Goal: Task Accomplishment & Management: Manage account settings

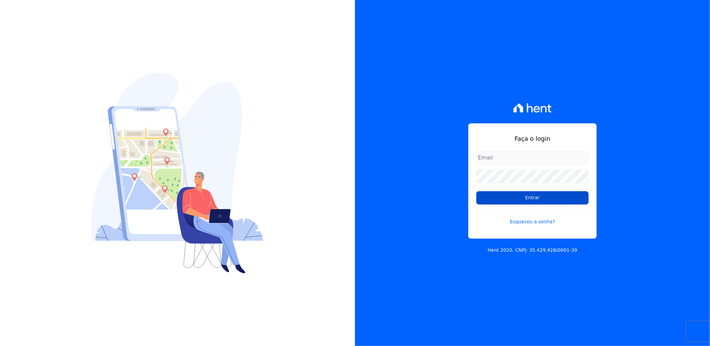
type input "[EMAIL_ADDRESS][PERSON_NAME][DOMAIN_NAME]"
click at [526, 202] on input "Entrar" at bounding box center [532, 197] width 112 height 13
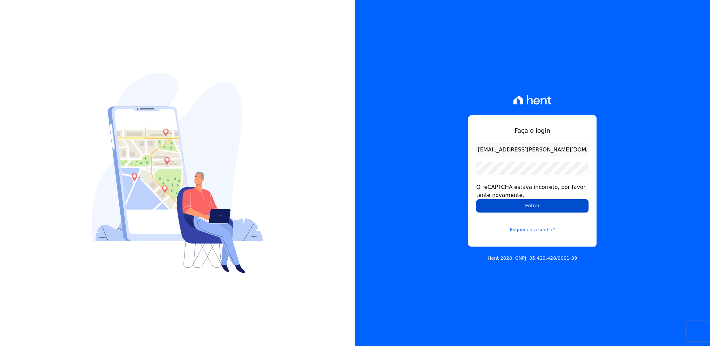
click at [519, 208] on input "Entrar" at bounding box center [532, 205] width 112 height 13
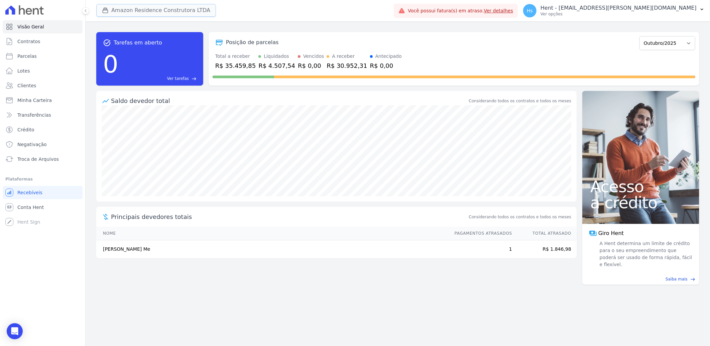
click at [138, 13] on button "Amazon Residence Construtora LTDA" at bounding box center [156, 10] width 120 height 13
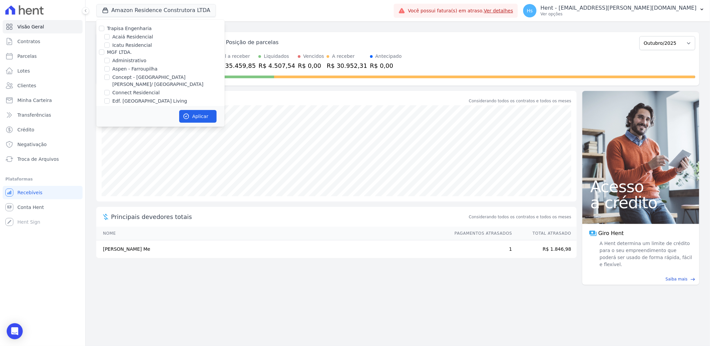
scroll to position [2748, 0]
click at [127, 146] on label "Pau-Ferro Ecoresidence" at bounding box center [139, 149] width 54 height 7
drag, startPoint x: 127, startPoint y: 64, endPoint x: 117, endPoint y: 64, distance: 10.0
click at [107, 146] on input "Pau-Ferro Ecoresidence" at bounding box center [106, 148] width 5 height 5
checkbox input "true"
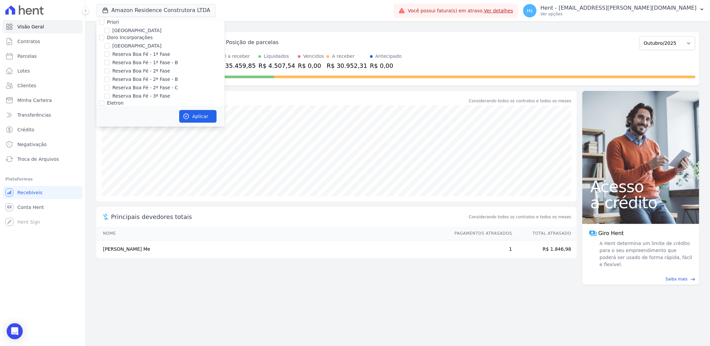
checkbox input "true"
click at [192, 120] on button "Aplicar" at bounding box center [197, 116] width 37 height 13
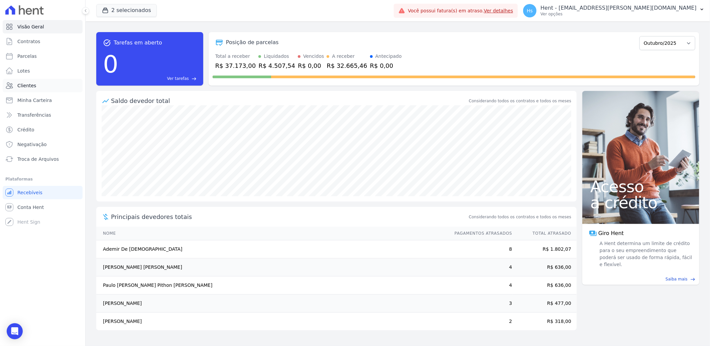
click at [23, 81] on link "Clientes" at bounding box center [43, 85] width 80 height 13
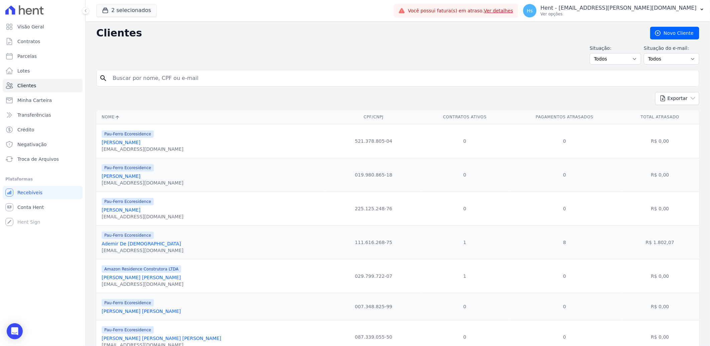
paste input "Jucélia de [PERSON_NAME]"
type input "Jucélia de [PERSON_NAME]"
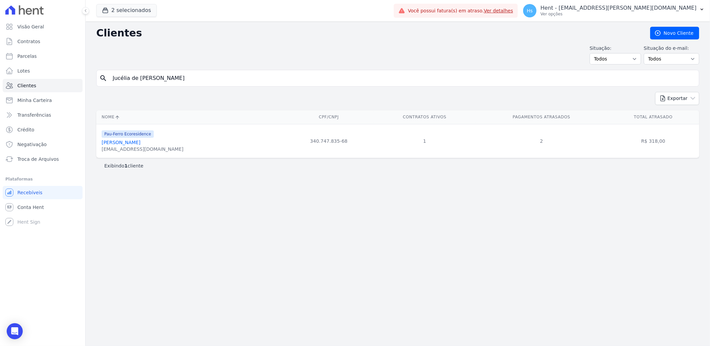
click at [133, 146] on div "[EMAIL_ADDRESS][DOMAIN_NAME]" at bounding box center [143, 149] width 82 height 7
click at [126, 140] on link "[PERSON_NAME]" at bounding box center [121, 142] width 39 height 5
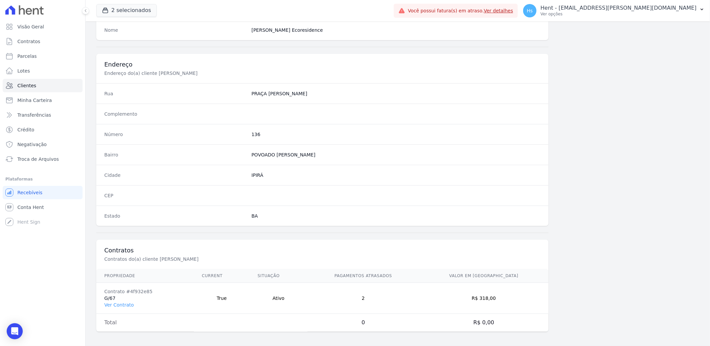
scroll to position [280, 0]
click at [113, 299] on td "Contrato #4f932e85 G/67 Ver Contrato" at bounding box center [145, 296] width 98 height 31
click at [112, 302] on link "Ver Contrato" at bounding box center [118, 302] width 29 height 5
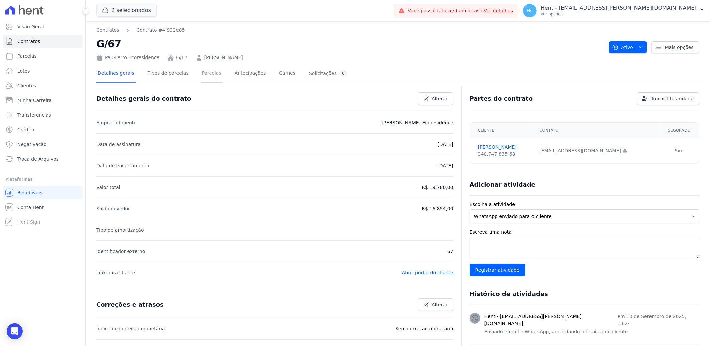
click at [200, 76] on link "Parcelas" at bounding box center [211, 74] width 22 height 18
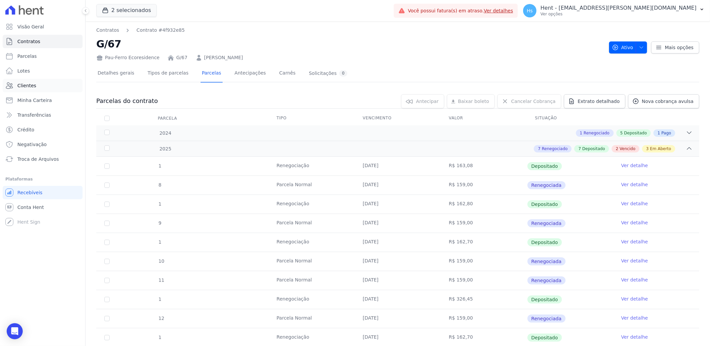
click at [32, 85] on span "Clientes" at bounding box center [26, 85] width 19 height 7
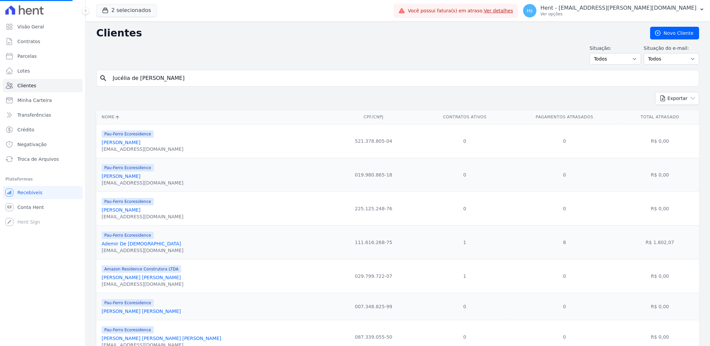
click at [165, 78] on input "Jucélia de [PERSON_NAME]" at bounding box center [402, 78] width 587 height 13
click at [133, 79] on input "search" at bounding box center [402, 78] width 587 height 13
paste input "[PERSON_NAME] [PERSON_NAME] [PERSON_NAME]"
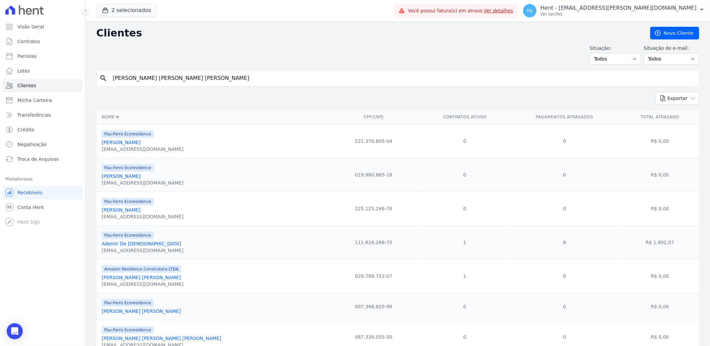
type input "[PERSON_NAME] [PERSON_NAME] [PERSON_NAME]"
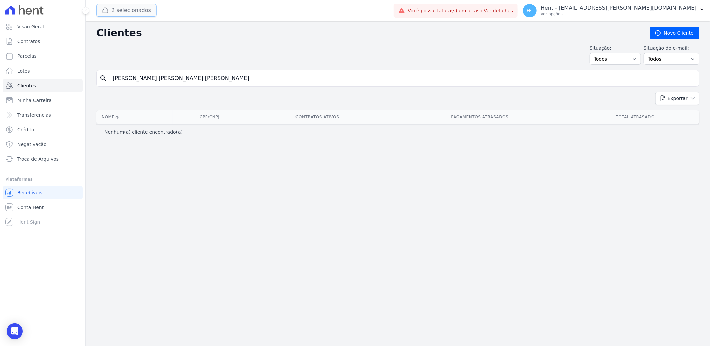
click at [124, 12] on button "2 selecionados" at bounding box center [126, 10] width 60 height 13
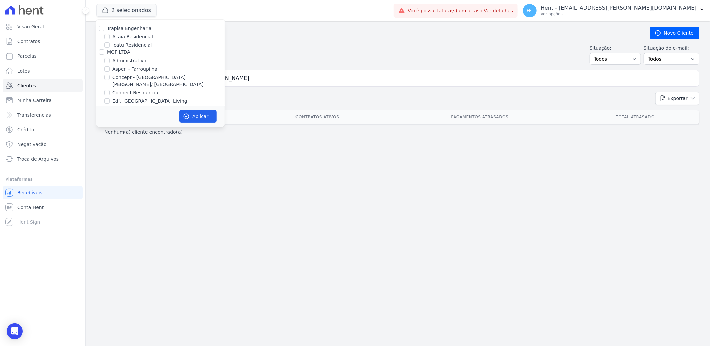
scroll to position [1639, 0]
click at [146, 97] on label "HARAS ROYAL URBANISMO" at bounding box center [138, 99] width 62 height 5
click at [104, 97] on input "HARAS ROYAL URBANISMO" at bounding box center [101, 99] width 5 height 5
checkbox input "true"
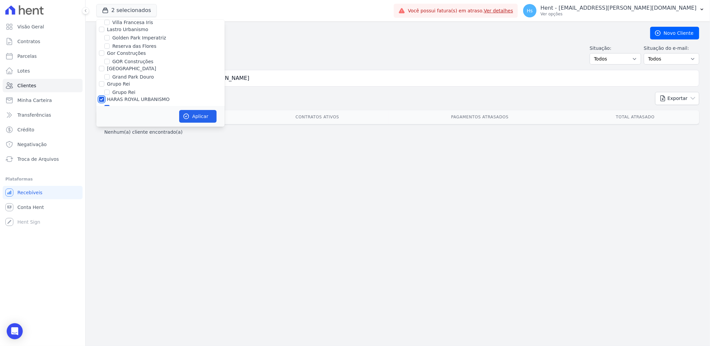
checkbox input "true"
click at [185, 118] on icon "button" at bounding box center [186, 116] width 7 height 7
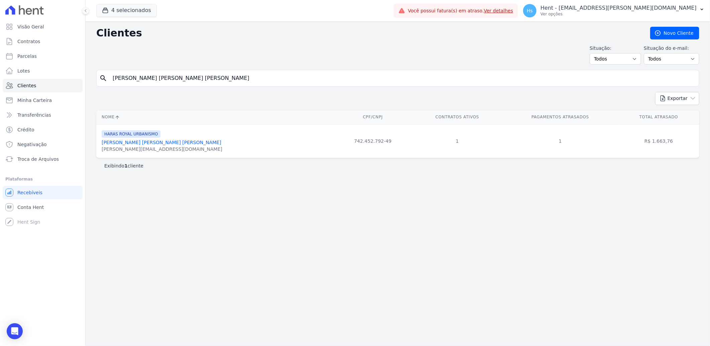
click at [119, 142] on link "[PERSON_NAME] [PERSON_NAME] [PERSON_NAME]" at bounding box center [162, 142] width 120 height 5
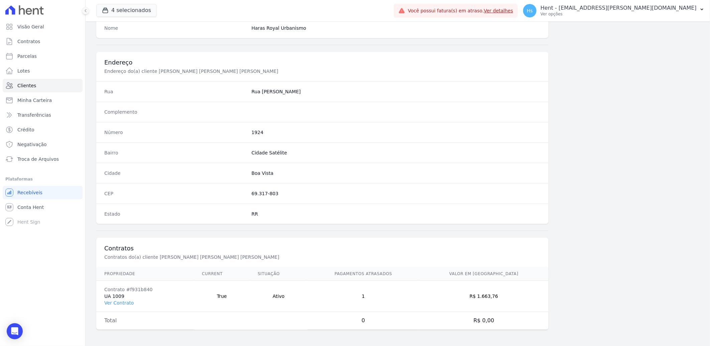
scroll to position [280, 0]
click at [124, 302] on link "Ver Contrato" at bounding box center [118, 302] width 29 height 5
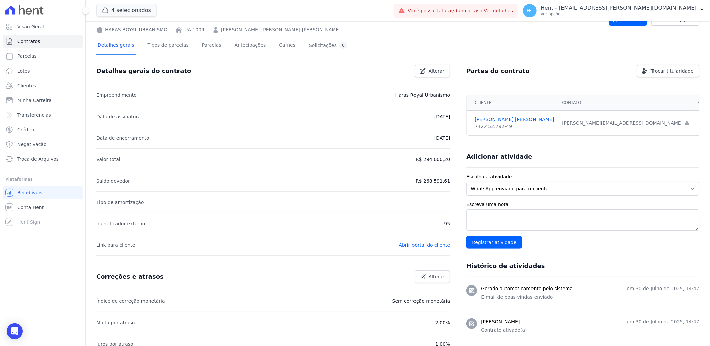
scroll to position [27, 0]
click at [203, 50] on link "Parcelas" at bounding box center [211, 46] width 22 height 18
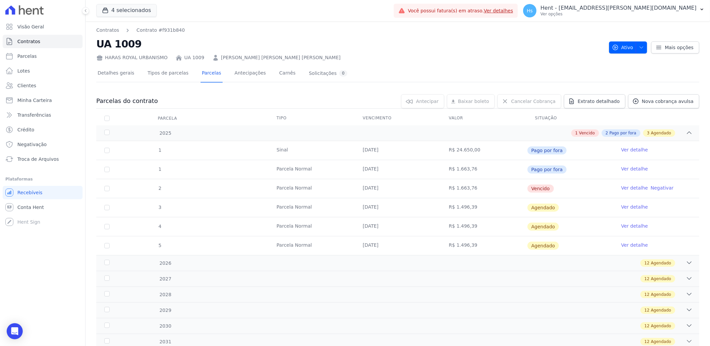
click at [632, 189] on link "Ver detalhe" at bounding box center [634, 187] width 27 height 7
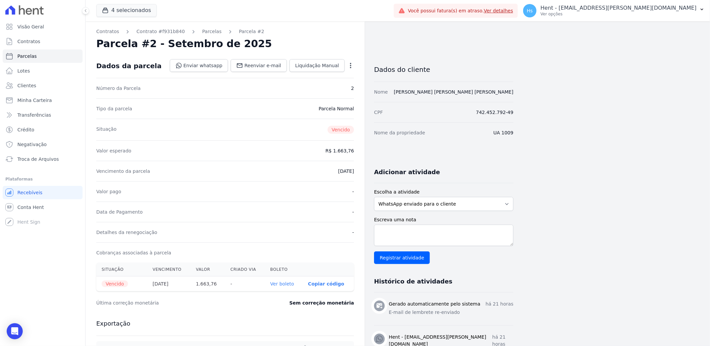
click at [351, 67] on icon "button" at bounding box center [350, 65] width 7 height 7
click at [145, 195] on div "Valor pago -" at bounding box center [225, 191] width 258 height 20
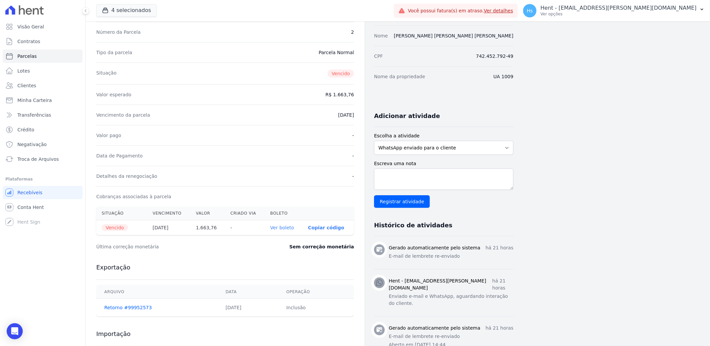
scroll to position [74, 0]
